Goal: Task Accomplishment & Management: Manage account settings

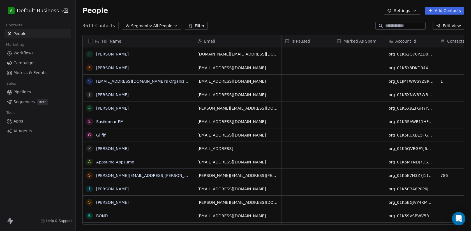
scroll to position [203, 395]
click at [215, 9] on div "People Settings Add Contacts" at bounding box center [273, 11] width 382 height 8
click at [22, 15] on html "A Default Business Contacts People Marketing Workflows Campaigns Metrics & Even…" at bounding box center [235, 115] width 471 height 231
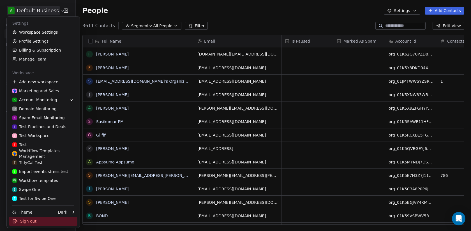
click at [38, 223] on div "Sign out" at bounding box center [43, 221] width 68 height 9
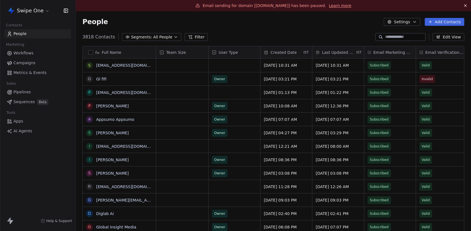
scroll to position [203, 395]
click at [27, 102] on span "Sequences" at bounding box center [23, 102] width 21 height 6
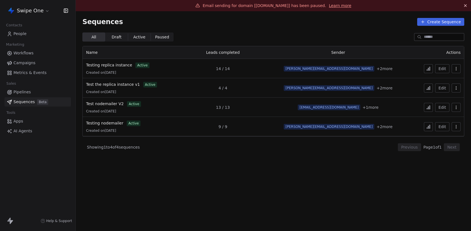
click at [30, 71] on span "Metrics & Events" at bounding box center [29, 73] width 33 height 6
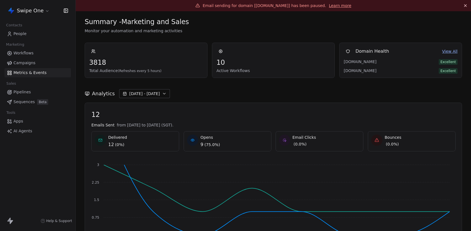
click at [35, 7] on html "Swipe One Contacts People Marketing Workflows Campaigns Metrics & Events Sales …" at bounding box center [235, 115] width 471 height 231
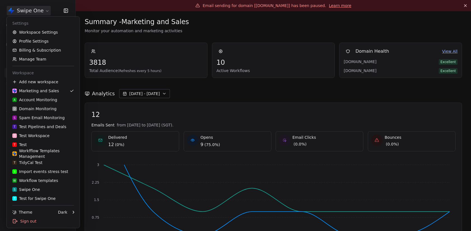
click at [35, 7] on html "Swipe One Contacts People Marketing Workflows Campaigns Metrics & Events Sales …" at bounding box center [235, 115] width 471 height 231
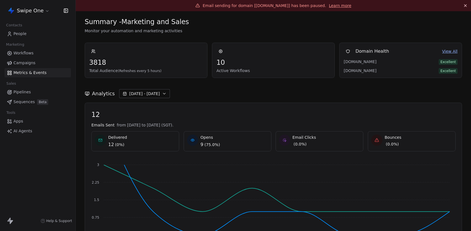
click at [29, 52] on span "Workflows" at bounding box center [23, 53] width 20 height 6
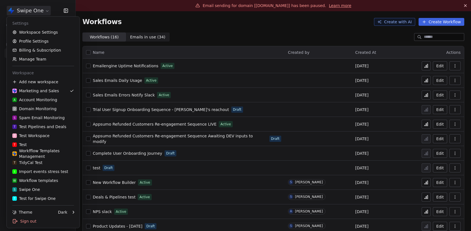
click at [26, 8] on html "Swipe One Contacts People Marketing Workflows Campaigns Metrics & Events Sales …" at bounding box center [235, 115] width 471 height 231
click at [4, 65] on html "Swipe One Contacts People Marketing Workflows Campaigns Metrics & Events Sales …" at bounding box center [235, 115] width 471 height 231
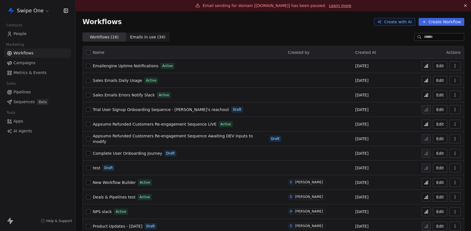
click at [21, 20] on div "Swipe One" at bounding box center [37, 10] width 75 height 21
click at [21, 11] on html "Swipe One Contacts People Marketing Workflows Campaigns Metrics & Events Sales …" at bounding box center [235, 115] width 471 height 231
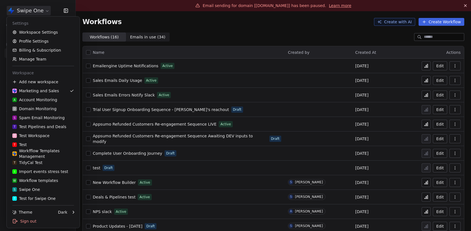
click at [99, 18] on html "Swipe One Contacts People Marketing Workflows Campaigns Metrics & Events Sales …" at bounding box center [235, 115] width 471 height 231
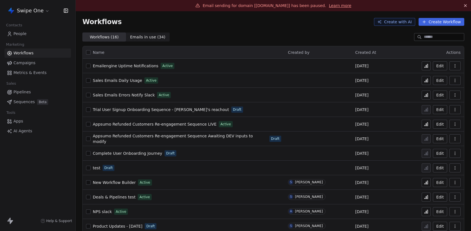
click at [31, 11] on html "Swipe One Contacts People Marketing Workflows Campaigns Metrics & Events Sales …" at bounding box center [235, 115] width 471 height 231
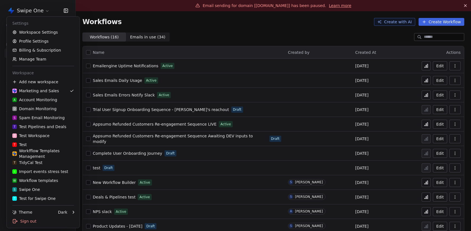
click at [97, 18] on html "Swipe One Contacts People Marketing Workflows Campaigns Metrics & Events Sales …" at bounding box center [235, 115] width 471 height 231
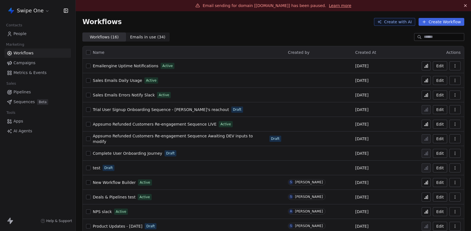
click at [39, 104] on span "Beta" at bounding box center [42, 102] width 11 height 6
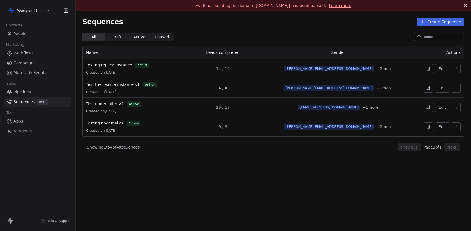
click at [29, 50] on span "Workflows" at bounding box center [23, 53] width 20 height 6
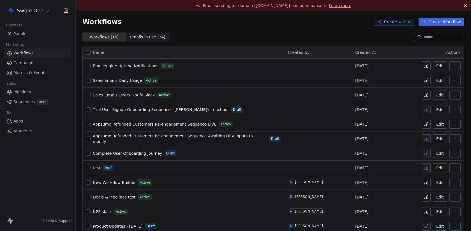
click at [28, 66] on span "Campaigns" at bounding box center [24, 63] width 22 height 6
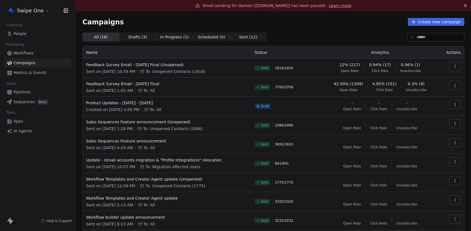
click at [30, 73] on span "Metrics & Events" at bounding box center [29, 73] width 33 height 6
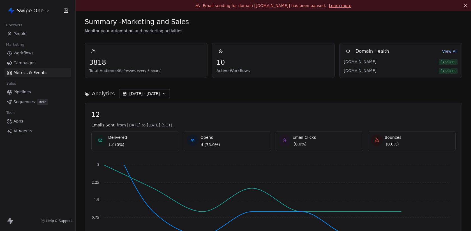
click at [27, 53] on span "Workflows" at bounding box center [23, 53] width 20 height 6
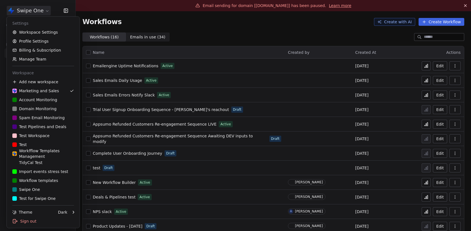
click at [32, 11] on html "Swipe One Contacts People Marketing Workflows Campaigns Metrics & Events Sales …" at bounding box center [235, 115] width 471 height 231
click at [36, 33] on link "Workspace Settings" at bounding box center [43, 32] width 68 height 9
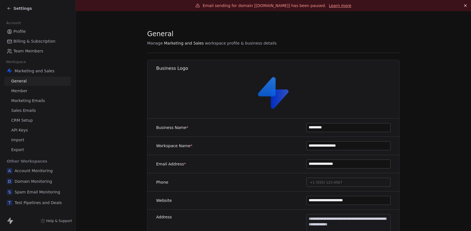
click at [33, 130] on link "API Keys" at bounding box center [37, 130] width 66 height 9
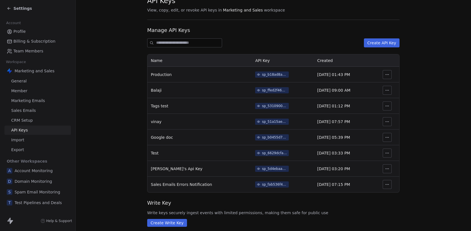
scroll to position [33, 0]
click at [272, 187] on div "sp_fab536f42b48424eb2cc7fa815076c2c" at bounding box center [274, 185] width 25 height 5
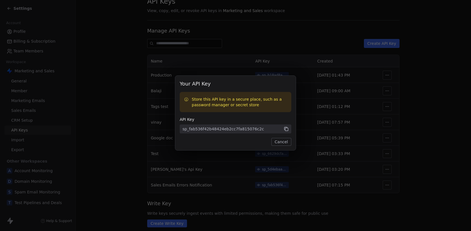
click at [287, 131] on icon at bounding box center [286, 129] width 3 height 3
click at [286, 141] on button "Cancel" at bounding box center [281, 142] width 20 height 8
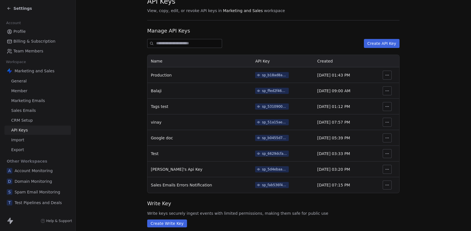
click at [262, 168] on div "sp_5d4ebaa4a2af4cf6ae93bd6eb414d38d" at bounding box center [274, 169] width 25 height 5
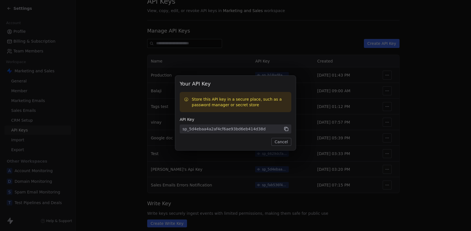
click at [285, 127] on icon at bounding box center [286, 128] width 5 height 5
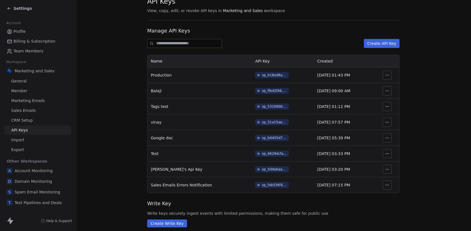
click at [329, 138] on div "Your API Key Store this API key in a secure place, such as a password manager o…" at bounding box center [235, 115] width 471 height 97
click at [267, 76] on div "sp_b18ad8a1bfa84ad4bd09b8174e2901db" at bounding box center [274, 75] width 25 height 5
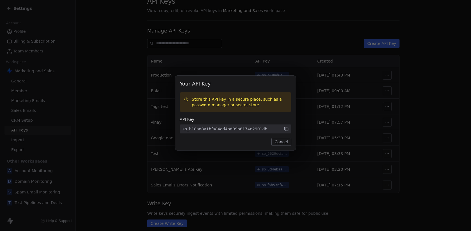
click at [286, 127] on icon at bounding box center [286, 128] width 5 height 5
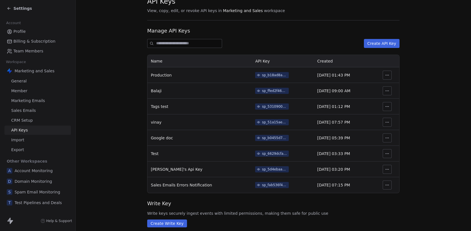
click at [408, 137] on div "Your API Key Store this API key in a secure place, such as a password manager o…" at bounding box center [235, 115] width 471 height 97
click at [385, 74] on icon "button" at bounding box center [387, 75] width 4 height 4
click at [426, 31] on section "API Keys View, copy, edit, or revoke API keys in Marketing and Sales workspace …" at bounding box center [273, 112] width 395 height 267
click at [131, 164] on section "API Keys View, copy, edit, or revoke API keys in Marketing and Sales workspace …" at bounding box center [273, 112] width 395 height 267
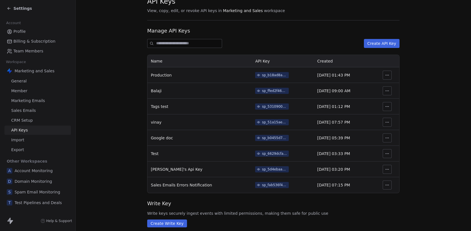
click at [209, 41] on input at bounding box center [189, 43] width 66 height 8
click at [140, 47] on section "API Keys View, copy, edit, or revoke API keys in Marketing and Sales workspace …" at bounding box center [273, 112] width 395 height 267
click at [232, 26] on div "API Keys View, copy, edit, or revoke API keys in Marketing and Sales workspace …" at bounding box center [273, 112] width 252 height 231
click at [192, 44] on input at bounding box center [189, 43] width 66 height 8
